Goal: Browse casually

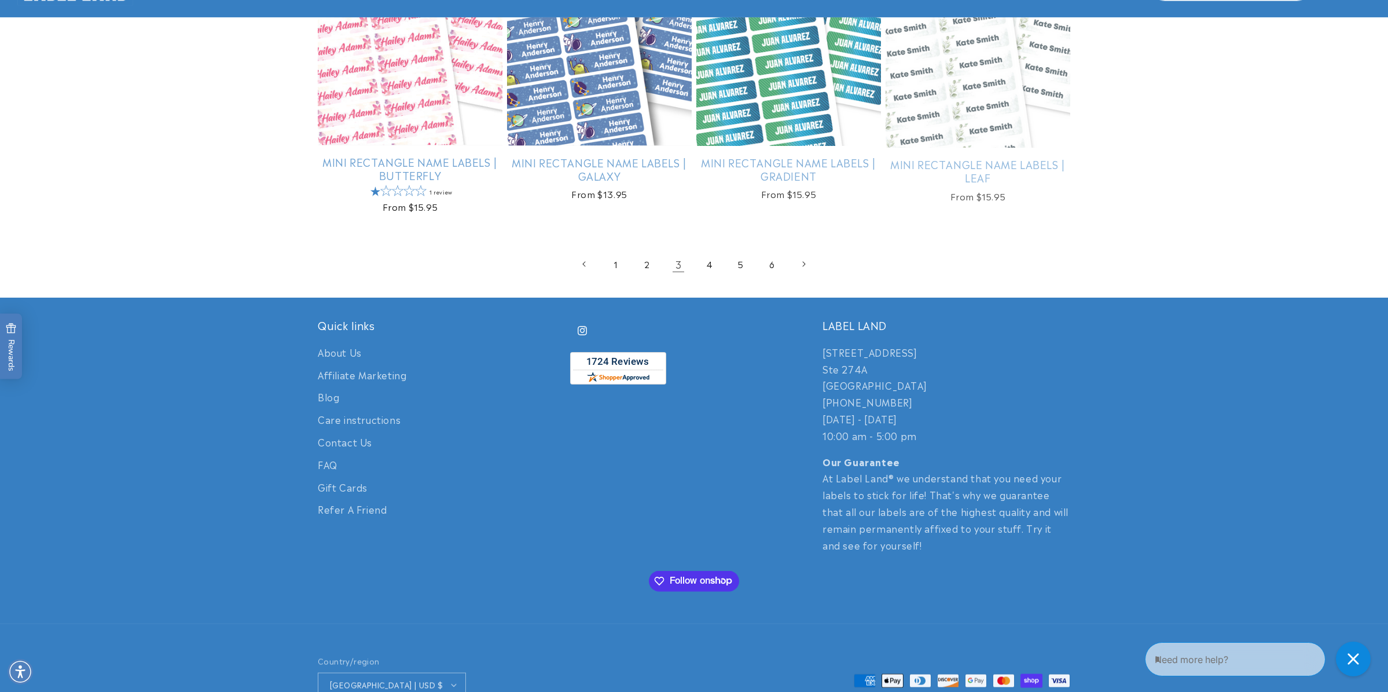
scroll to position [2362, 0]
